Goal: Information Seeking & Learning: Learn about a topic

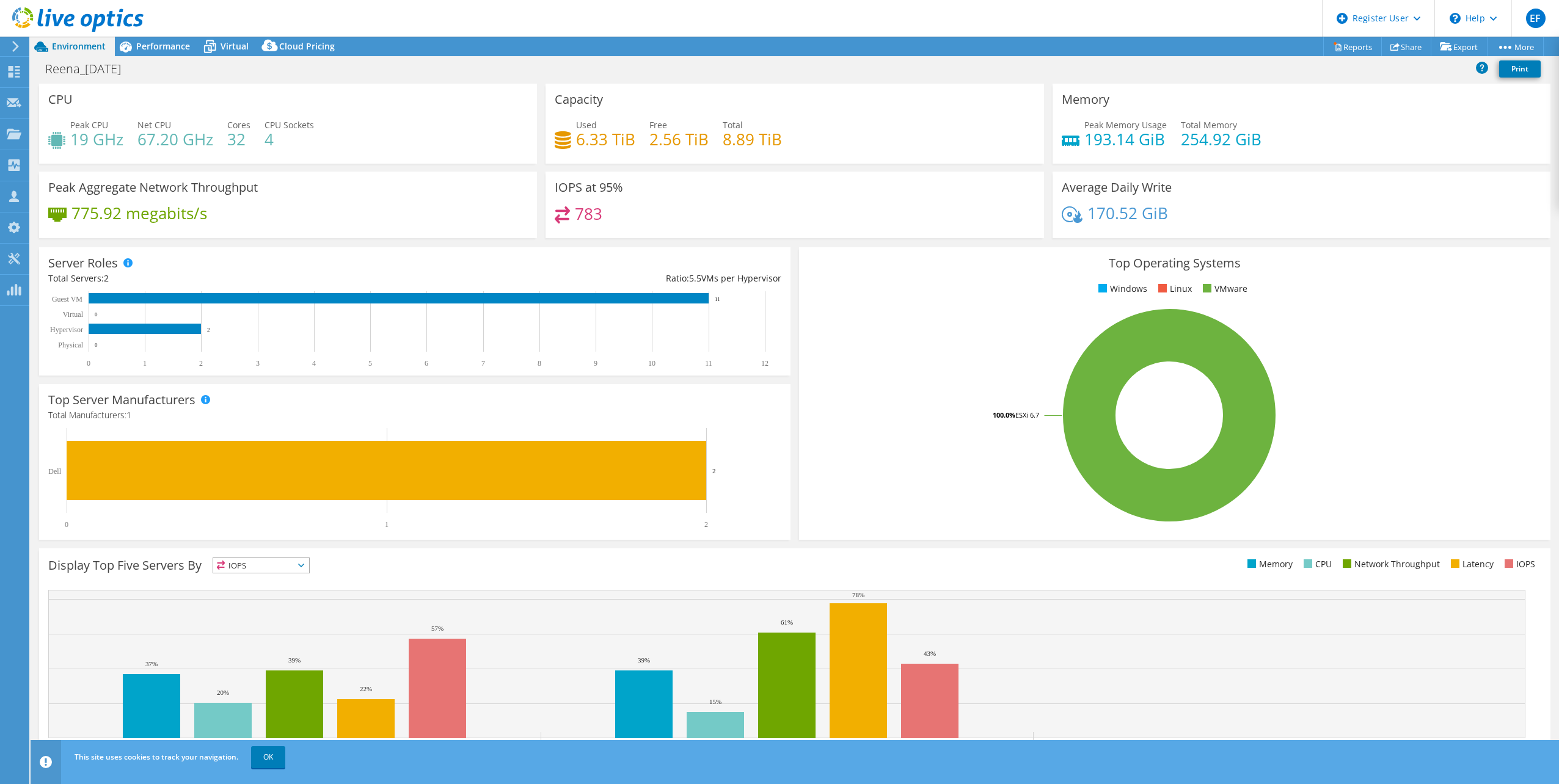
select select "USD"
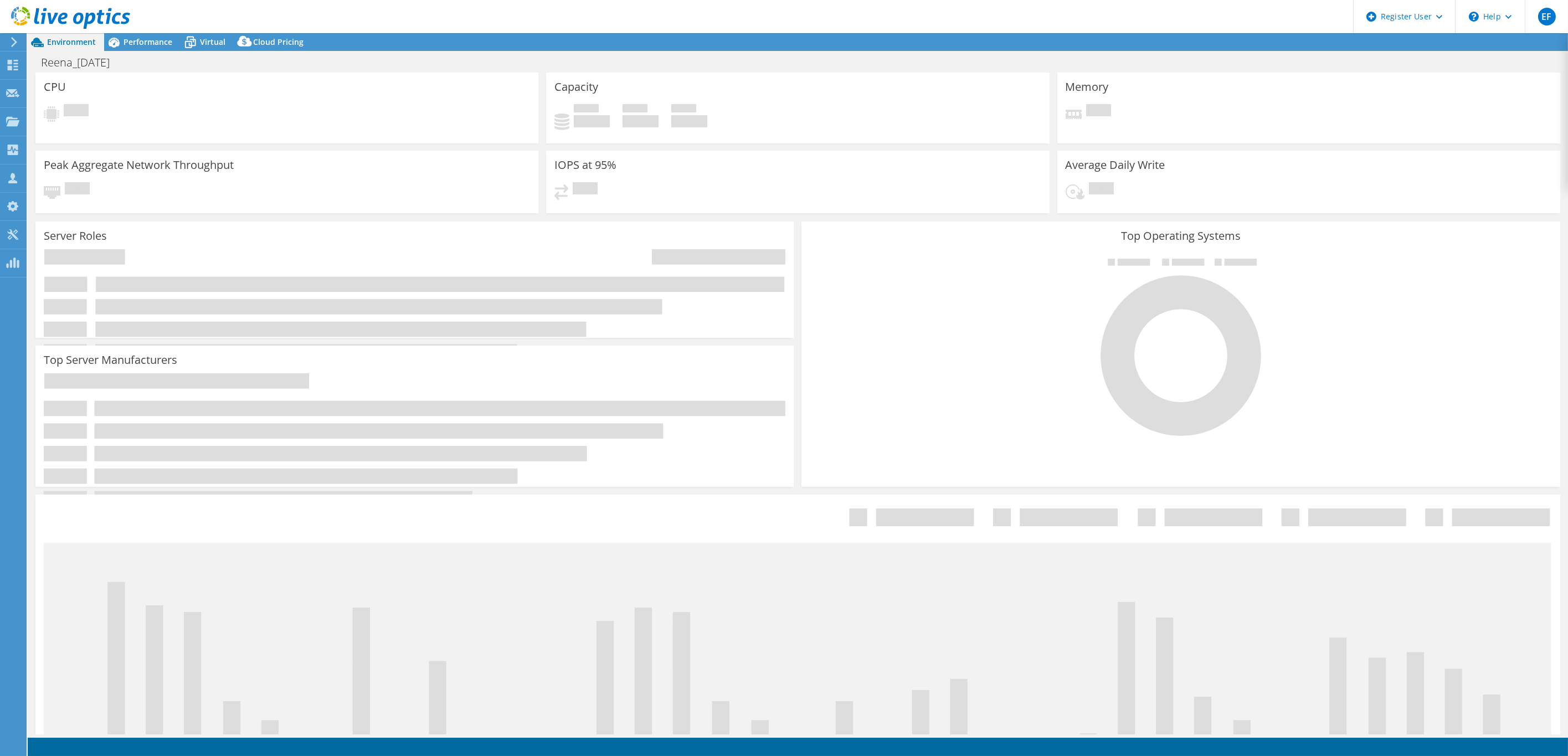
select select "USD"
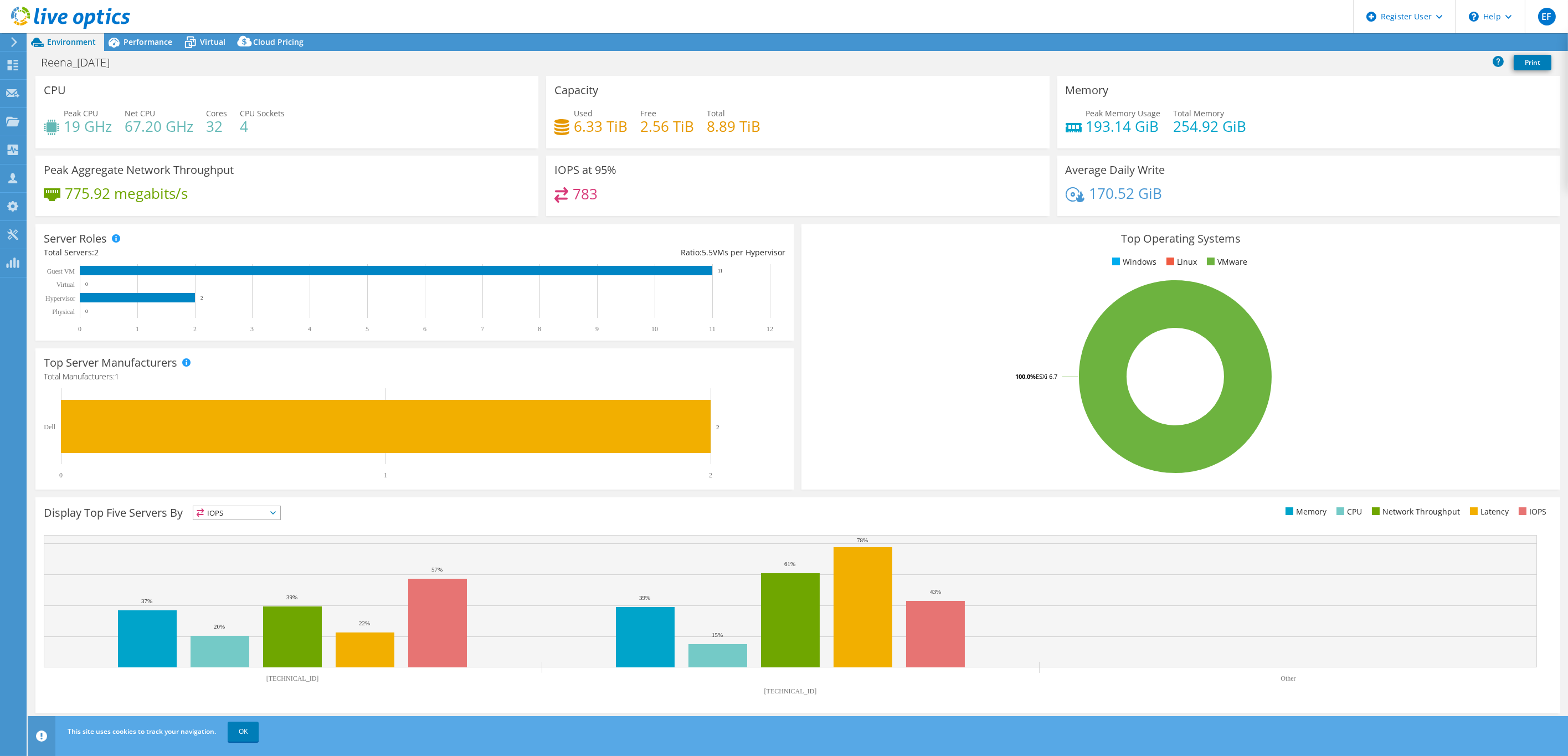
click at [1156, 132] on h4 "193.14 GiB" at bounding box center [1124, 126] width 75 height 12
drag, startPoint x: 1176, startPoint y: 129, endPoint x: 1247, endPoint y: 125, distance: 71.1
click at [1247, 123] on div "Peak Memory Usage 193.14 GiB Total Memory 254.92 GiB" at bounding box center [1309, 125] width 487 height 36
drag, startPoint x: 1264, startPoint y: 130, endPoint x: 1160, endPoint y: 110, distance: 105.9
click at [1160, 110] on div "Peak Memory Usage 193.14 GiB Total Memory 254.92 GiB" at bounding box center [1309, 125] width 487 height 36
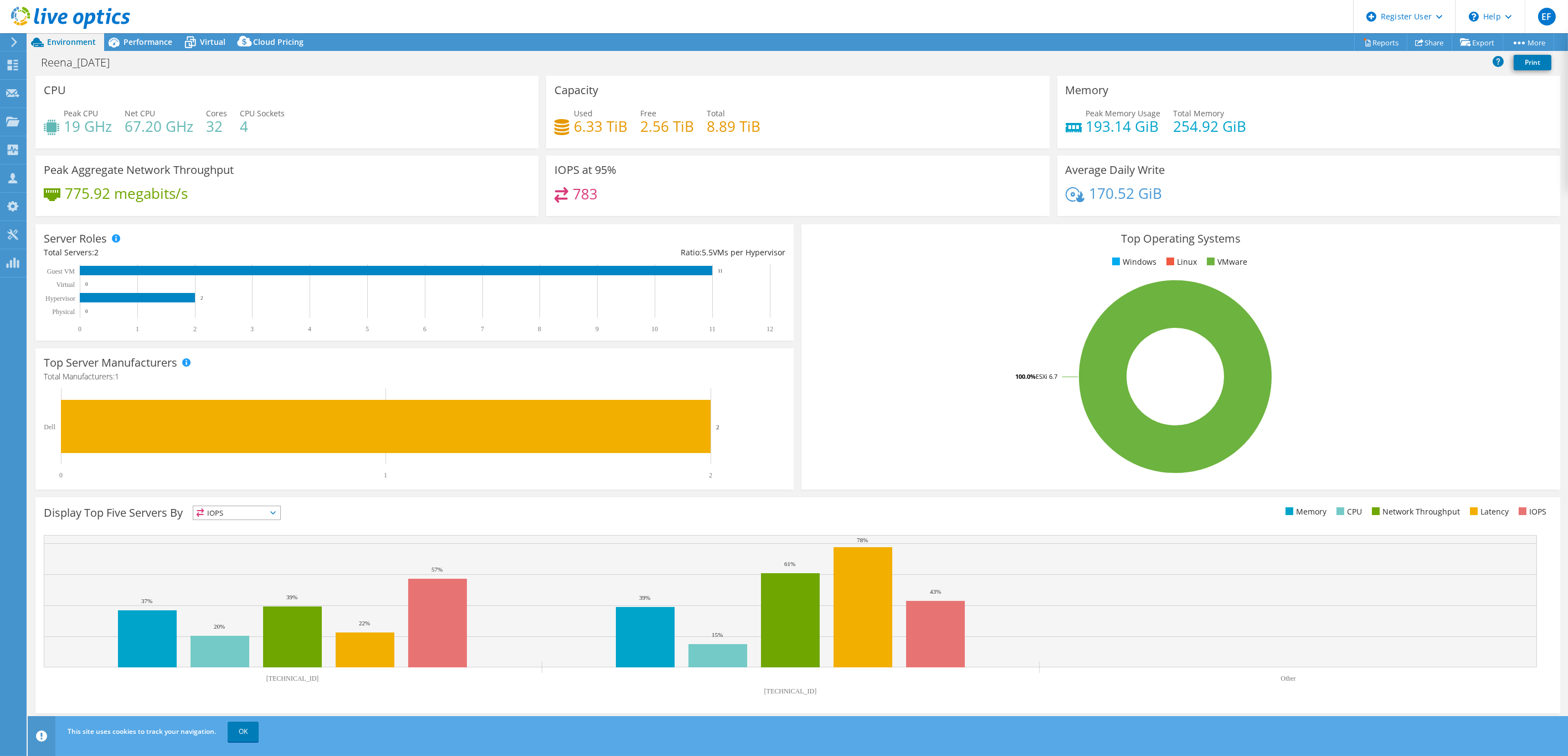
drag, startPoint x: 1160, startPoint y: 110, endPoint x: 1087, endPoint y: 111, distance: 73.0
click at [1087, 111] on span "Peak Memory Usage" at bounding box center [1124, 113] width 75 height 11
drag, startPoint x: 1087, startPoint y: 111, endPoint x: 1159, endPoint y: 124, distance: 73.2
click at [1159, 124] on div "Peak Memory Usage 193.14 GiB" at bounding box center [1124, 119] width 75 height 25
drag, startPoint x: 1159, startPoint y: 124, endPoint x: 1103, endPoint y: 130, distance: 56.3
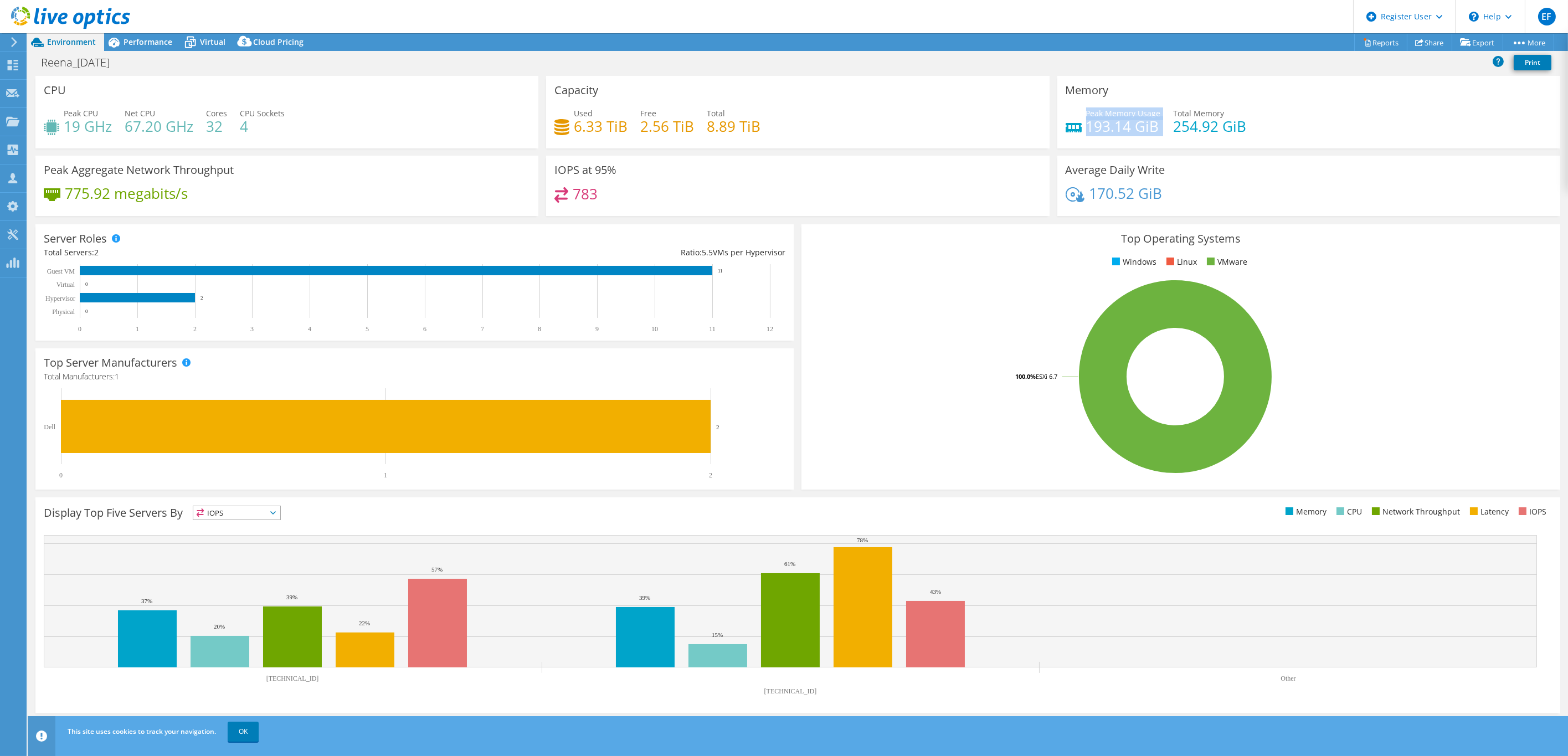
click at [1103, 130] on h4 "193.14 GiB" at bounding box center [1124, 126] width 75 height 12
click at [1339, 128] on div "Peak Memory Usage 193.14 GiB Total Memory 254.92 GiB" at bounding box center [1309, 125] width 487 height 36
